Goal: Task Accomplishment & Management: Use online tool/utility

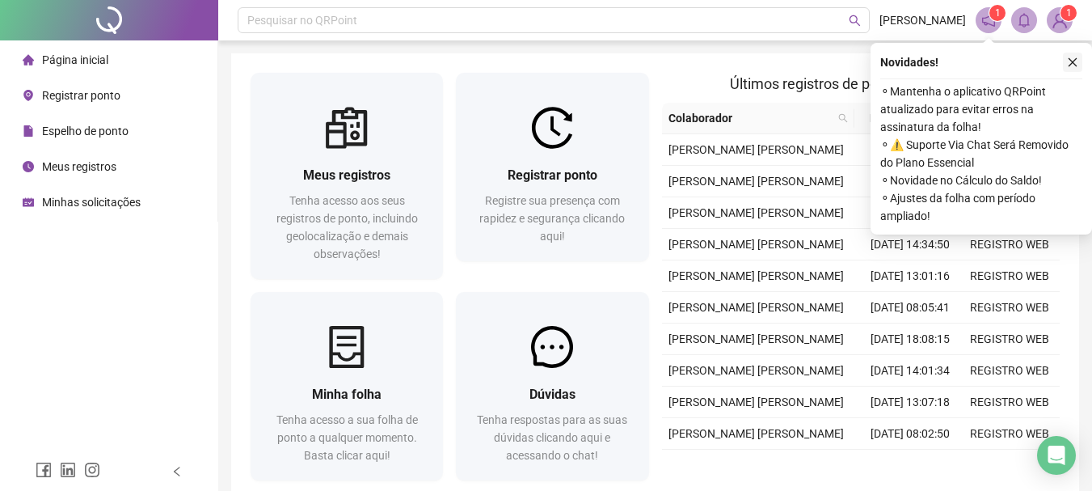
click at [1074, 66] on icon "close" at bounding box center [1072, 62] width 11 height 11
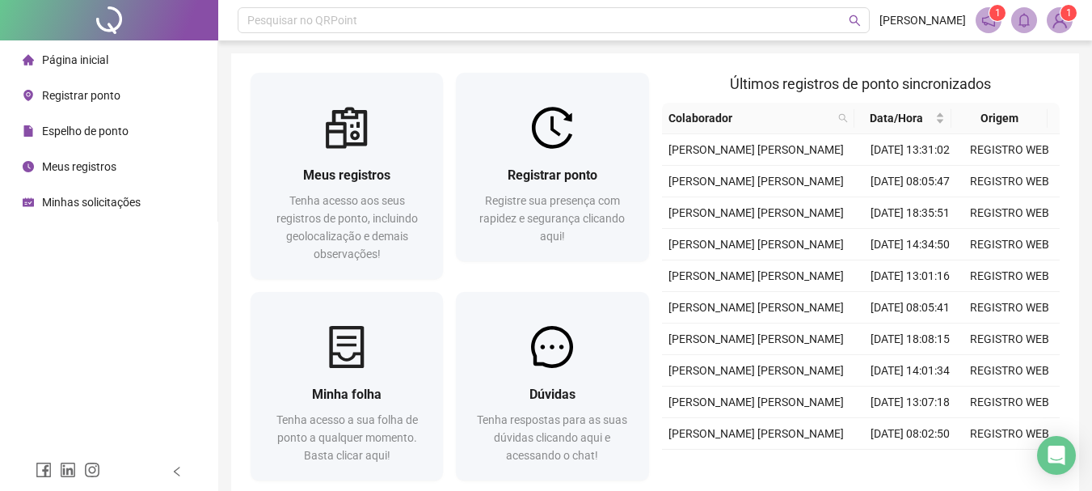
click at [1065, 17] on sup "1" at bounding box center [1069, 13] width 16 height 16
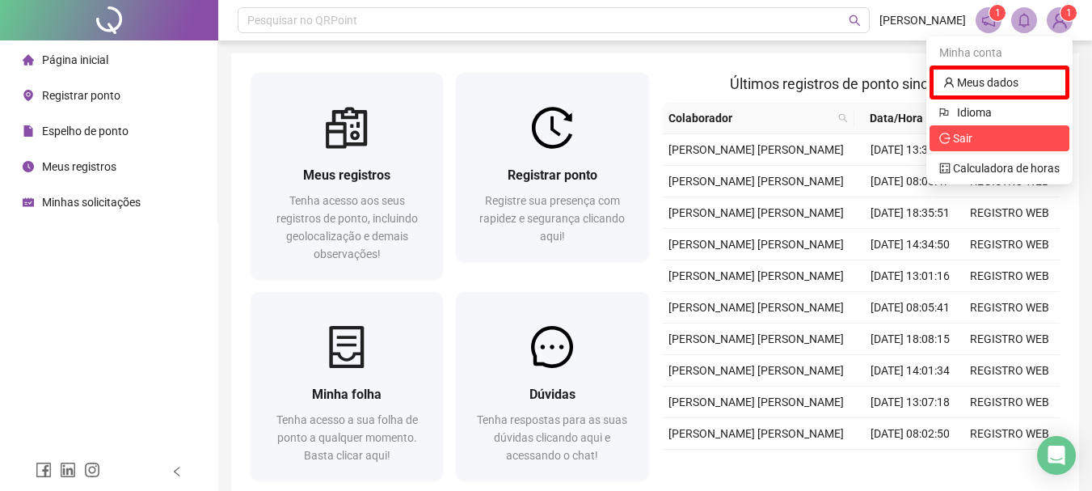
click at [991, 139] on span "Sair" at bounding box center [999, 138] width 120 height 18
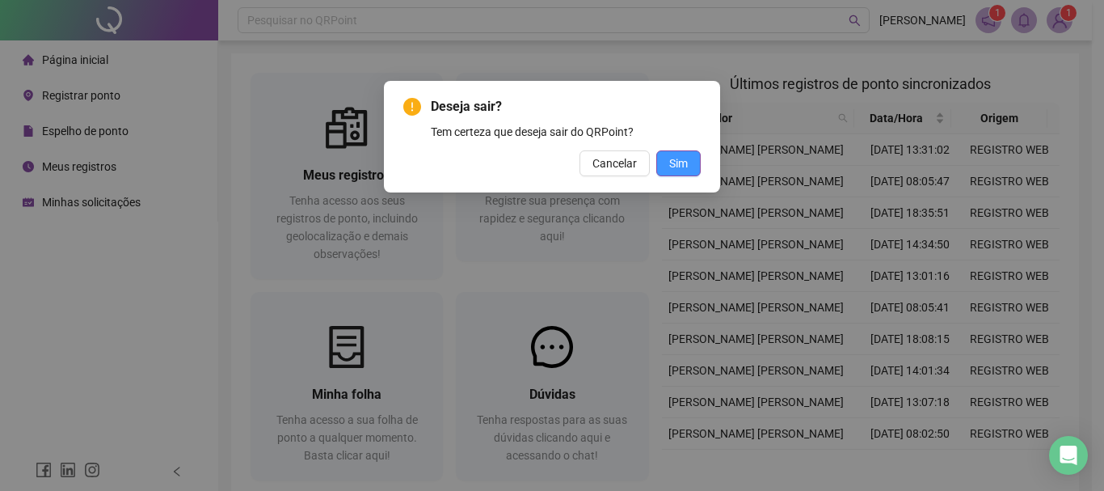
click at [692, 155] on button "Sim" at bounding box center [678, 163] width 44 height 26
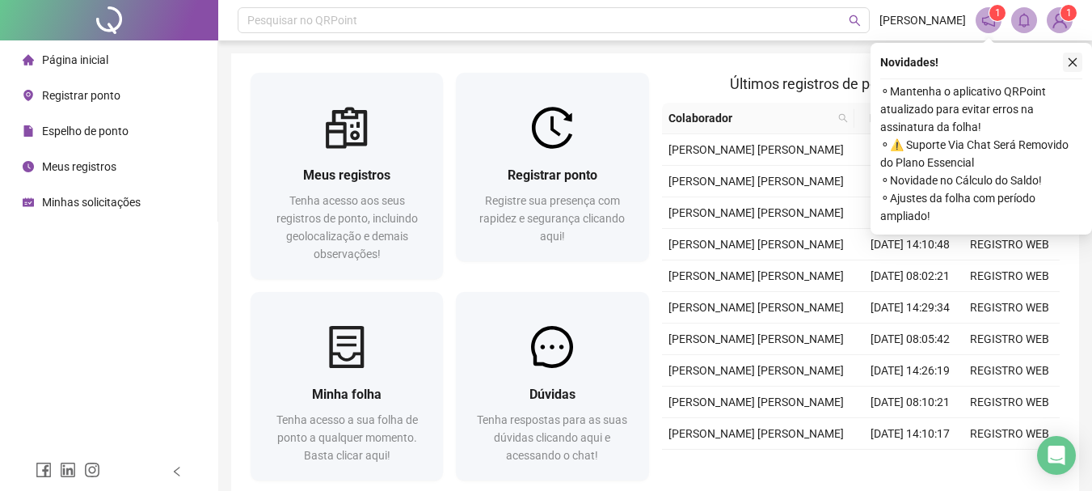
click at [1073, 58] on icon "close" at bounding box center [1072, 62] width 11 height 11
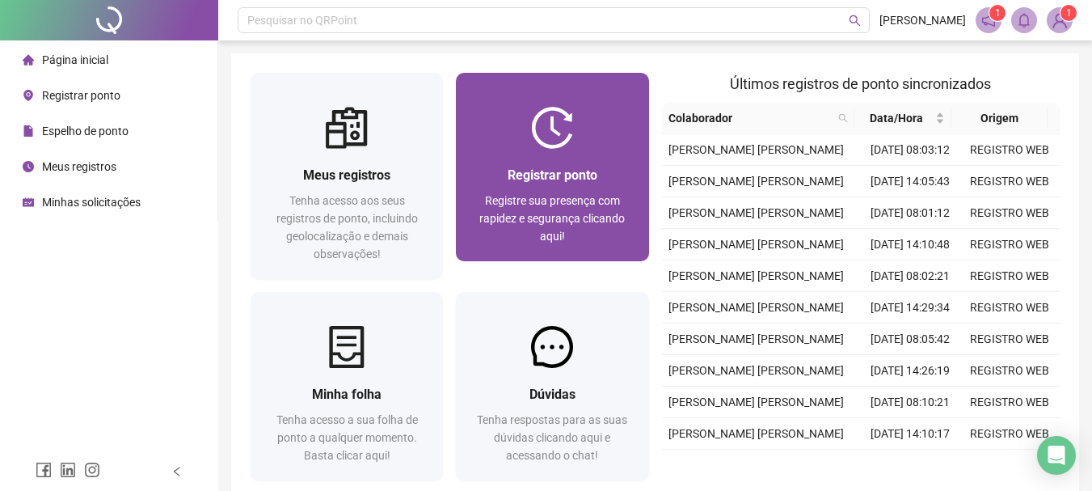
click at [548, 169] on span "Registrar ponto" at bounding box center [553, 174] width 90 height 15
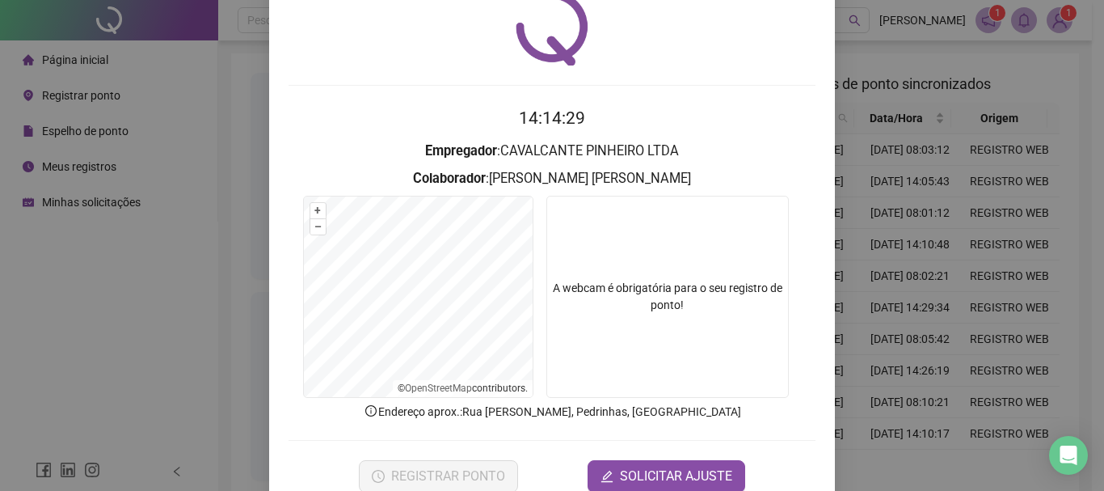
scroll to position [105, 0]
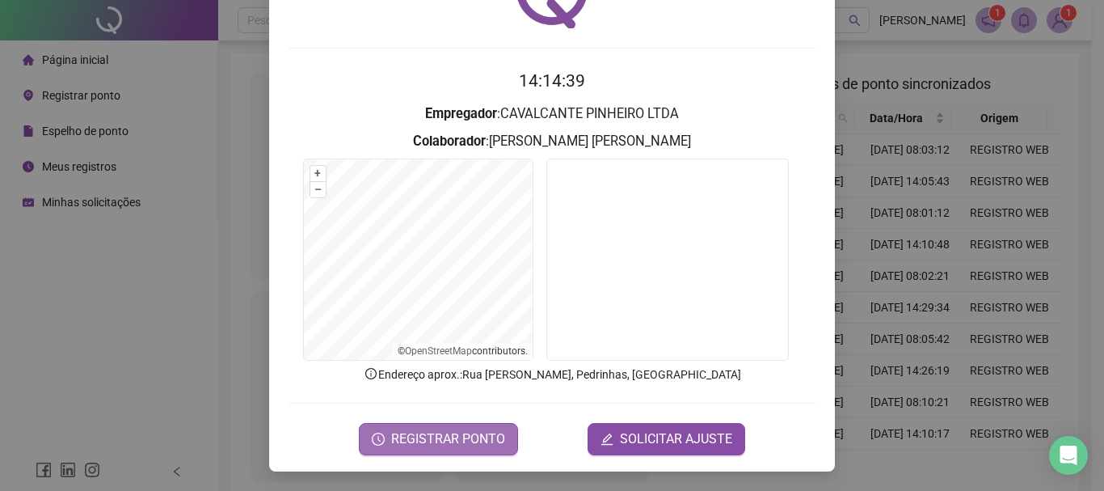
click at [479, 427] on button "REGISTRAR PONTO" at bounding box center [438, 439] width 159 height 32
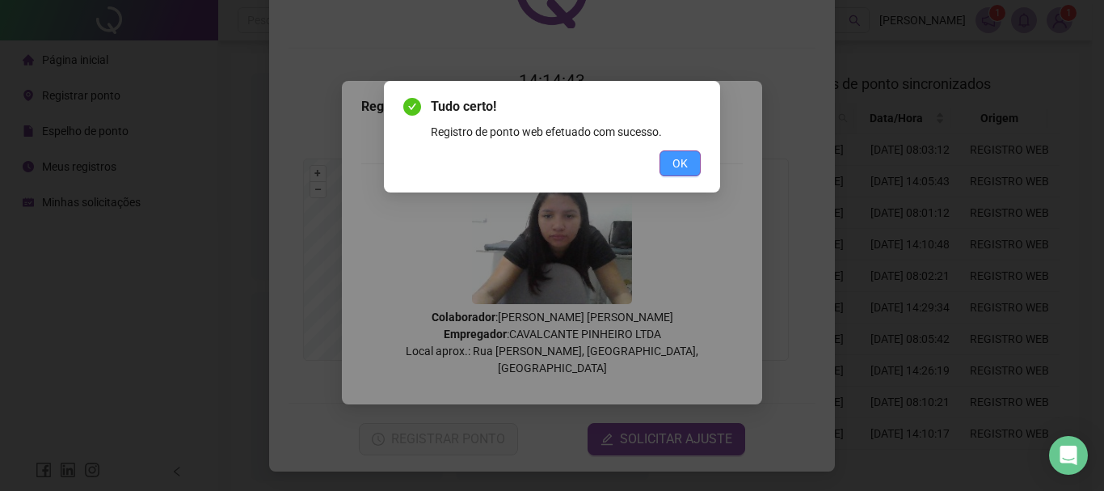
click at [665, 157] on button "OK" at bounding box center [680, 163] width 41 height 26
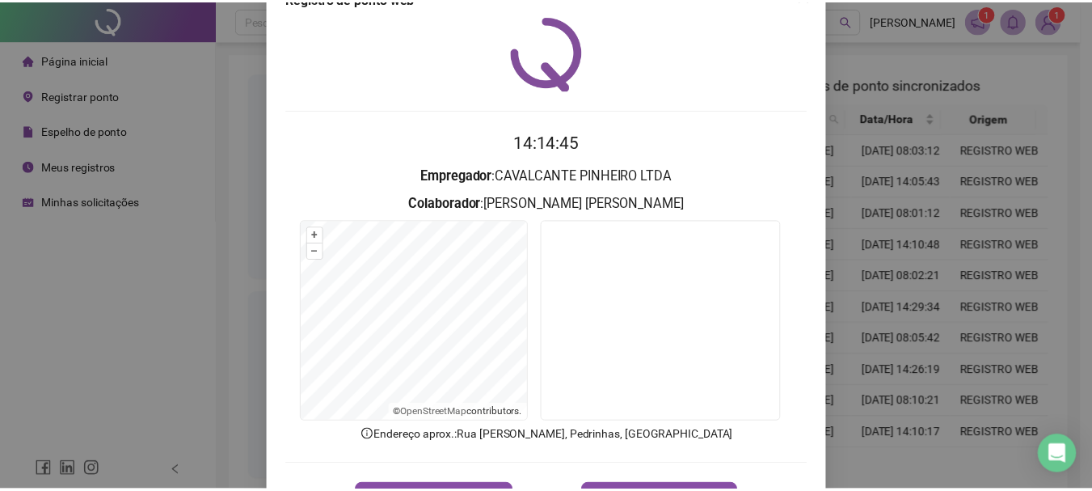
scroll to position [0, 0]
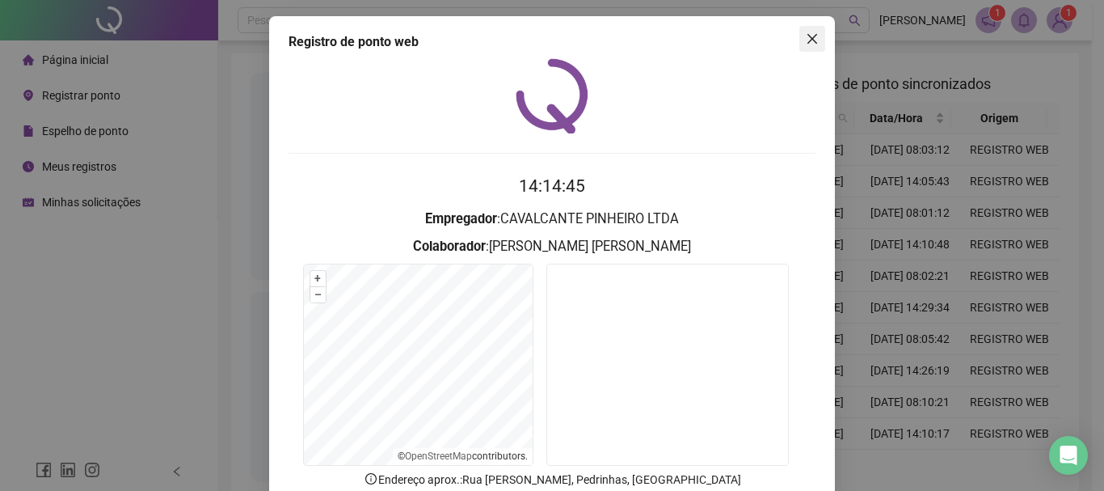
click at [806, 44] on icon "close" at bounding box center [812, 38] width 13 height 13
